Goal: Browse casually

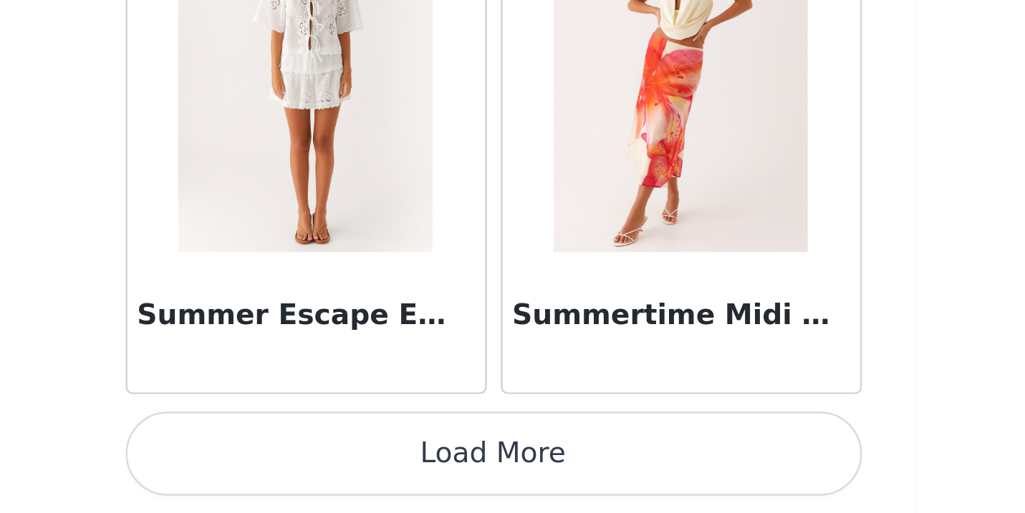
scroll to position [491, 0]
click at [362, 472] on button "Load More" at bounding box center [512, 489] width 301 height 34
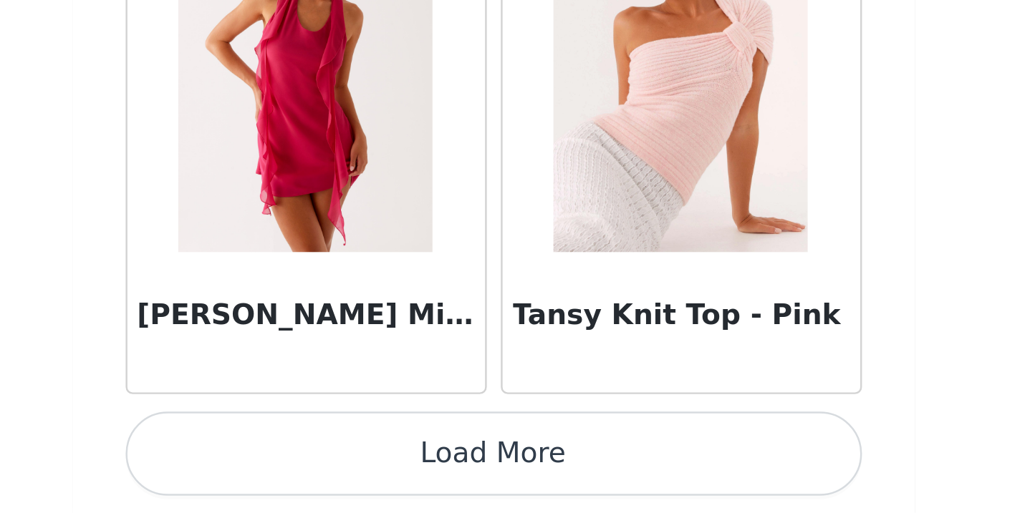
click at [362, 472] on button "Load More" at bounding box center [512, 489] width 301 height 34
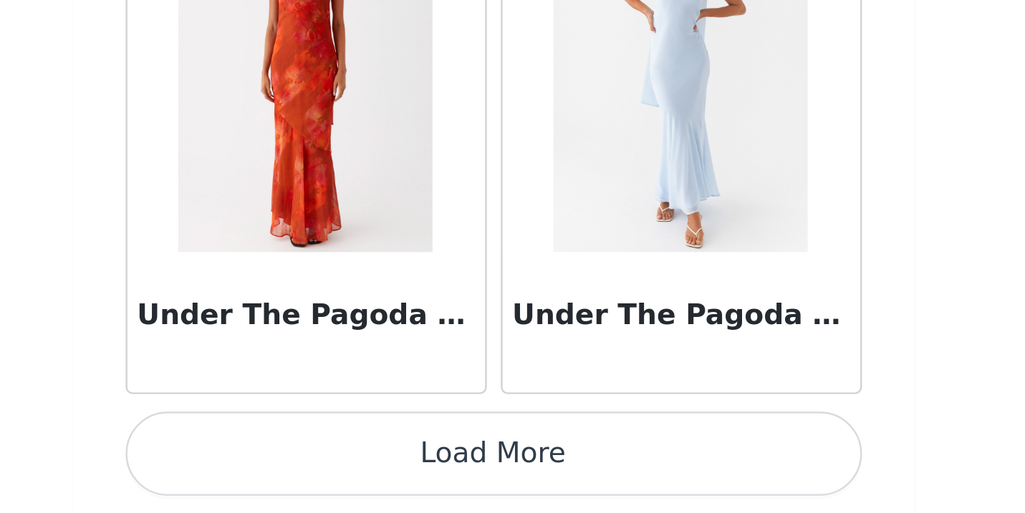
click at [362, 472] on button "Load More" at bounding box center [512, 489] width 301 height 34
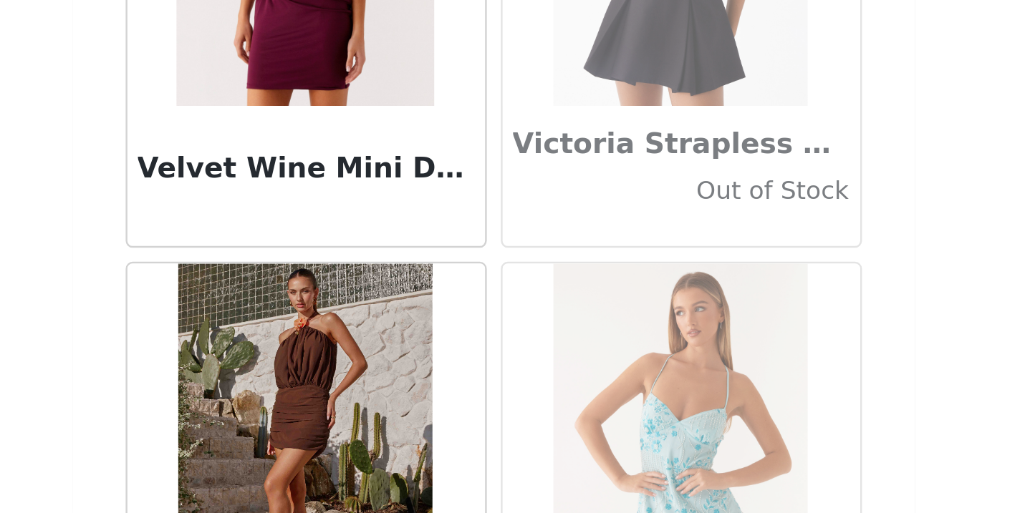
scroll to position [84740, 0]
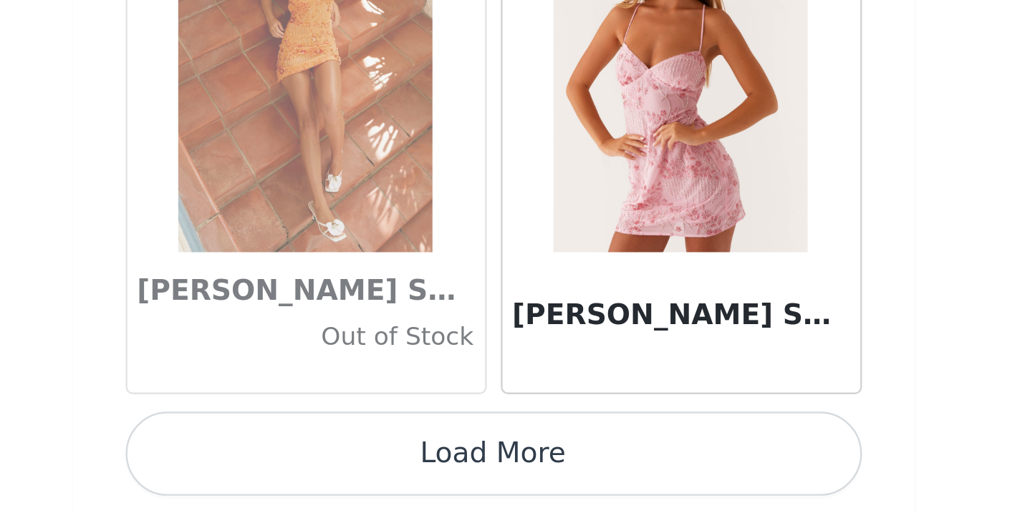
click at [362, 472] on button "Load More" at bounding box center [512, 489] width 301 height 34
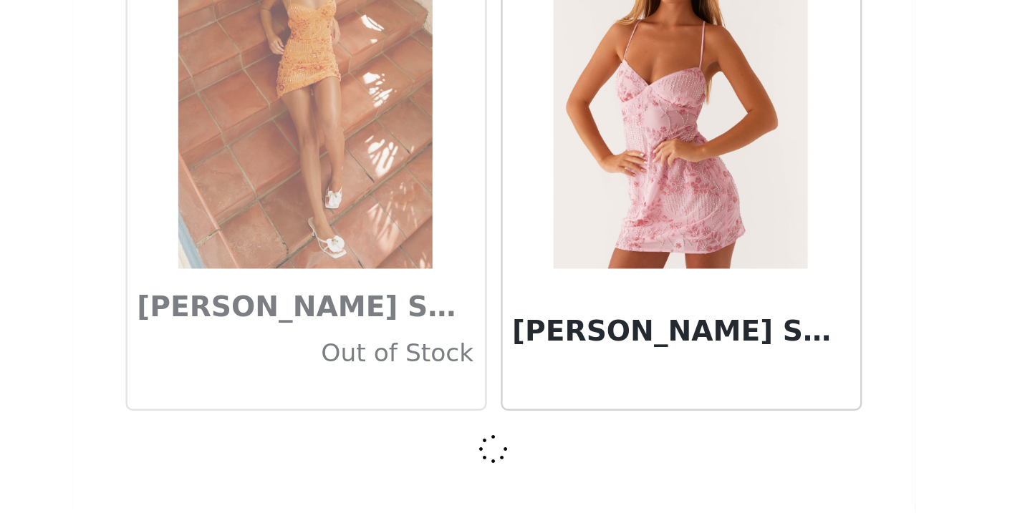
scroll to position [84733, 0]
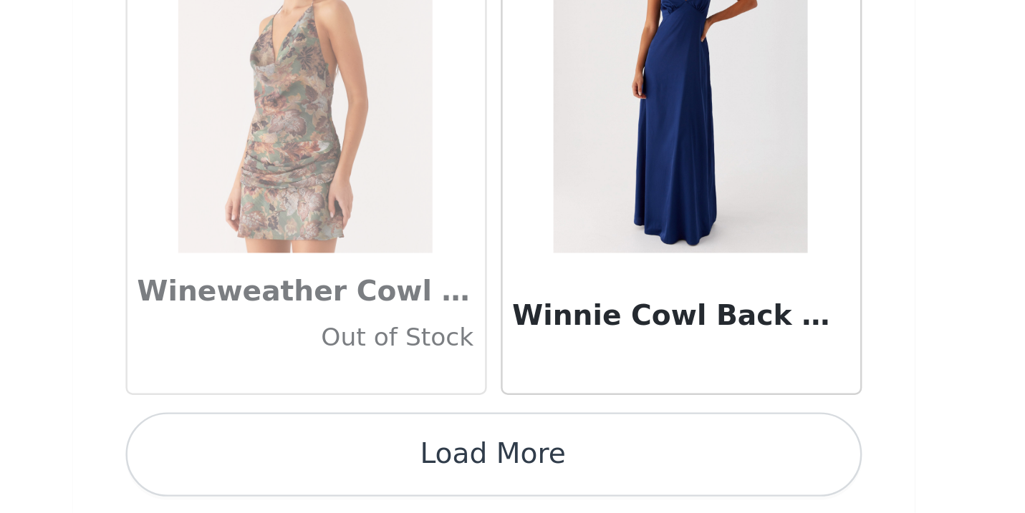
click at [362, 472] on button "Load More" at bounding box center [512, 489] width 301 height 34
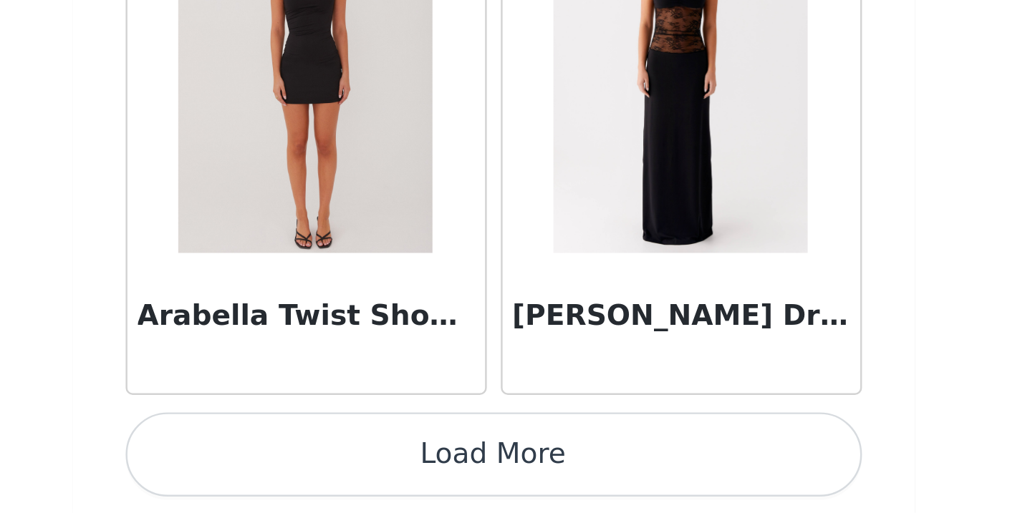
click at [362, 472] on button "Load More" at bounding box center [512, 489] width 301 height 34
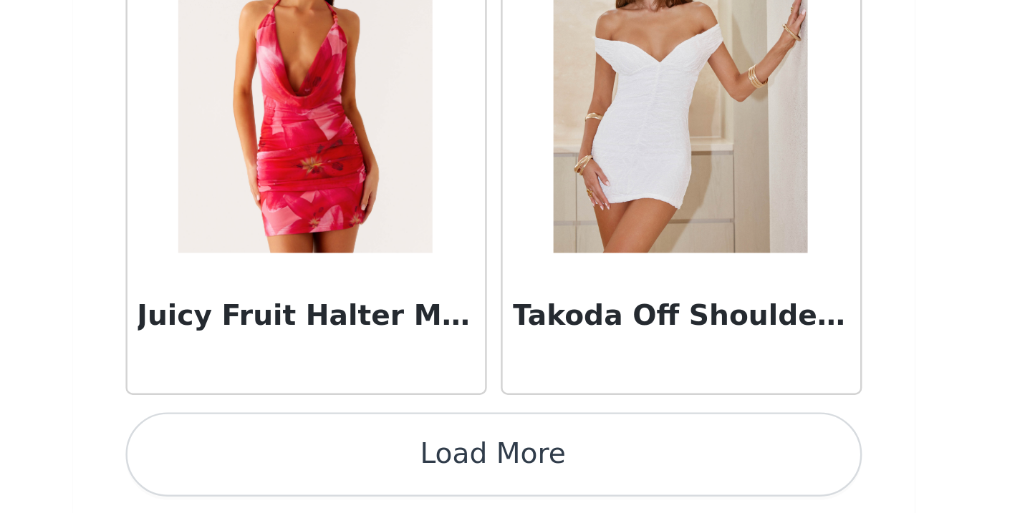
click at [362, 472] on button "Load More" at bounding box center [512, 489] width 301 height 34
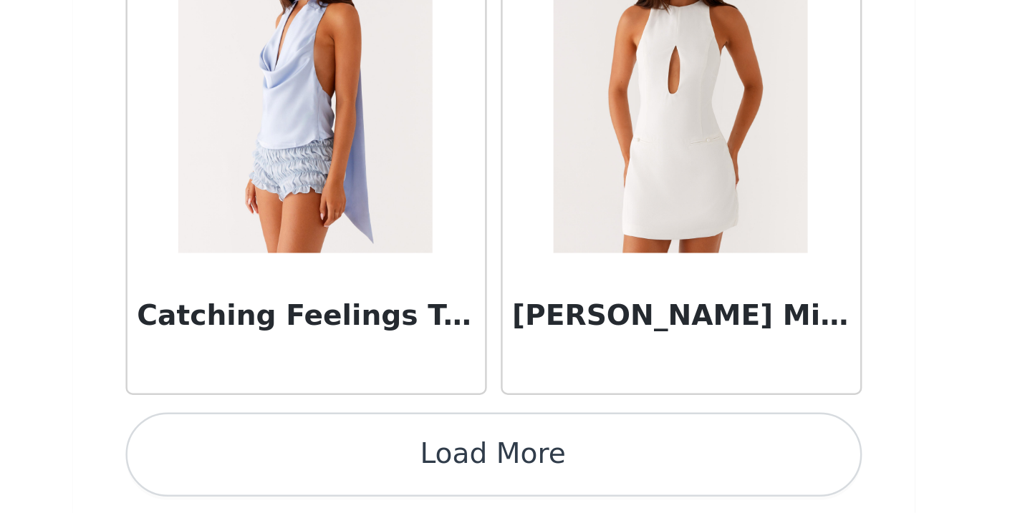
click at [362, 472] on button "Load More" at bounding box center [512, 489] width 301 height 34
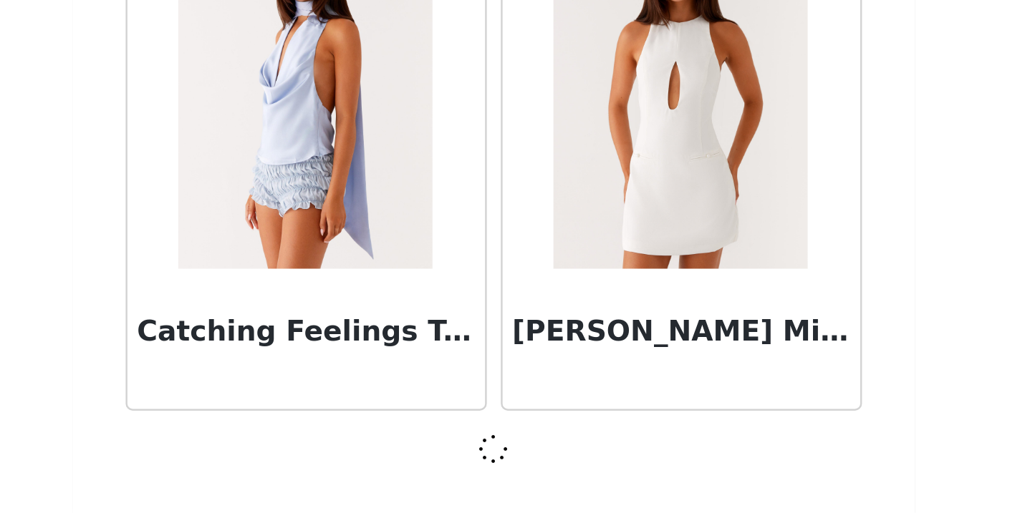
scroll to position [93039, 0]
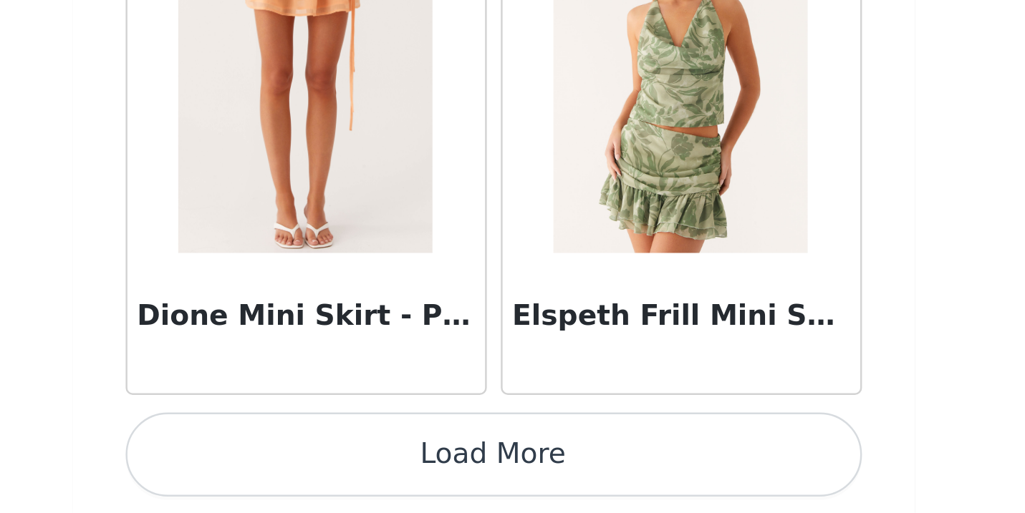
click at [362, 472] on button "Load More" at bounding box center [512, 489] width 301 height 34
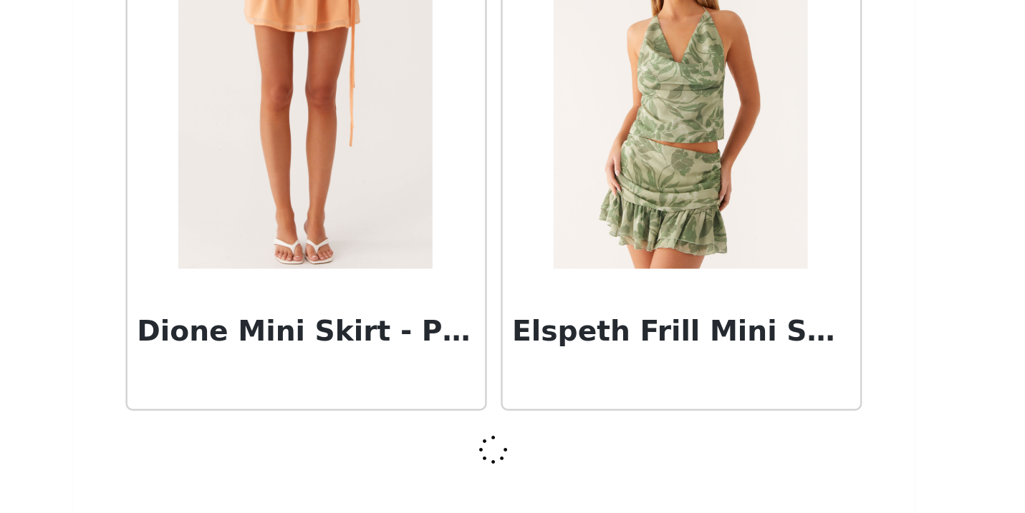
scroll to position [95116, 0]
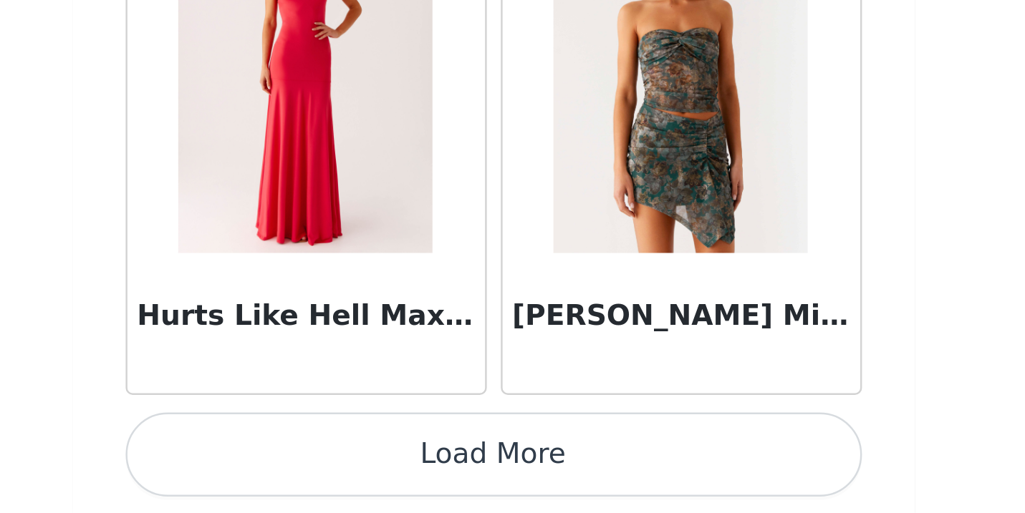
click at [362, 472] on button "Load More" at bounding box center [512, 489] width 301 height 34
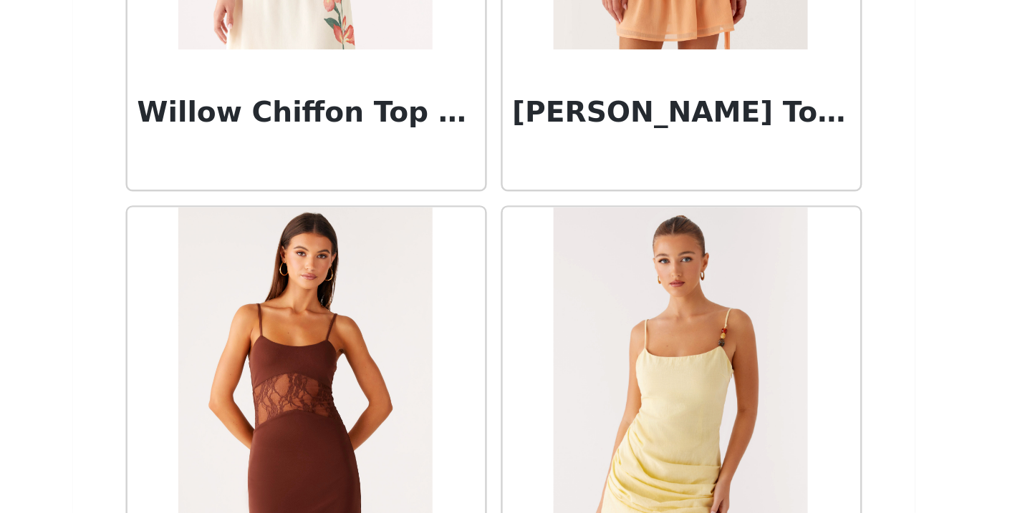
scroll to position [93220, 0]
